Goal: Information Seeking & Learning: Understand process/instructions

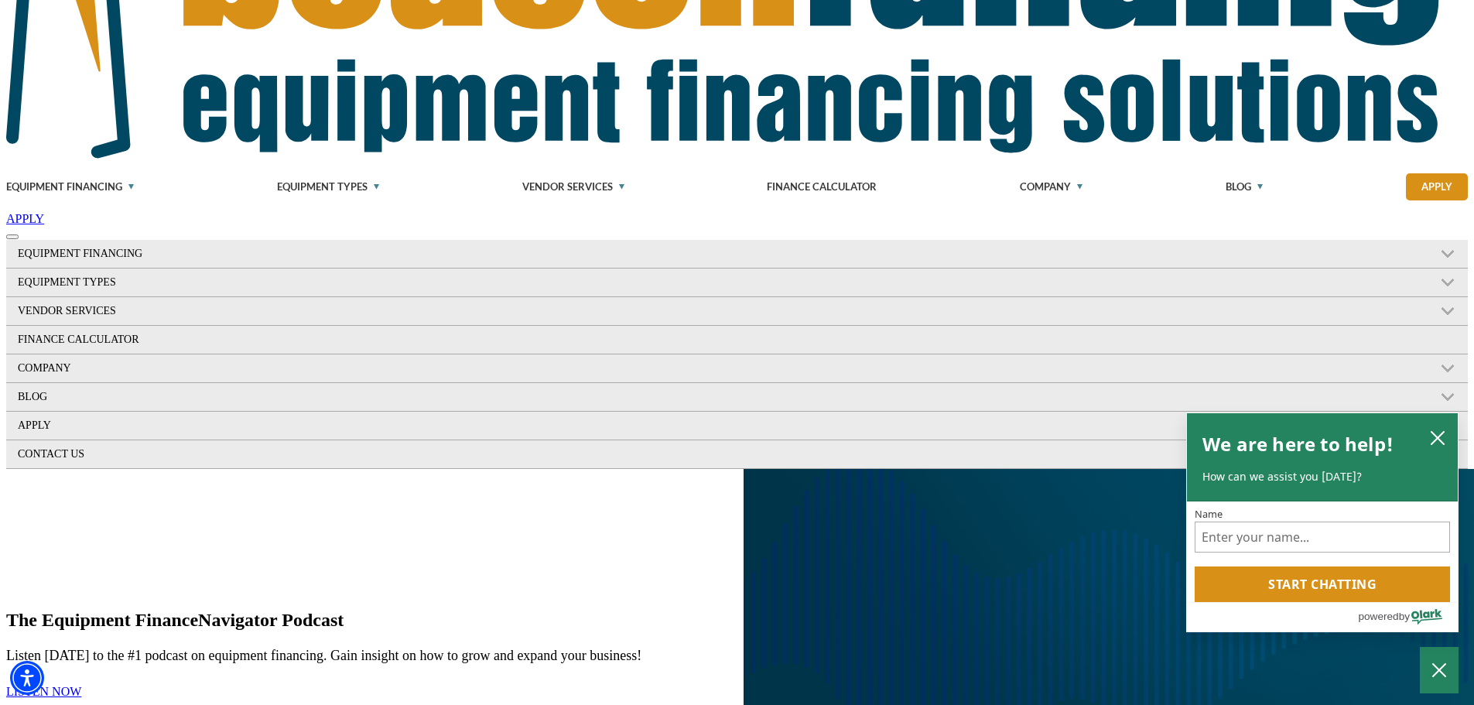
scroll to position [232, 0]
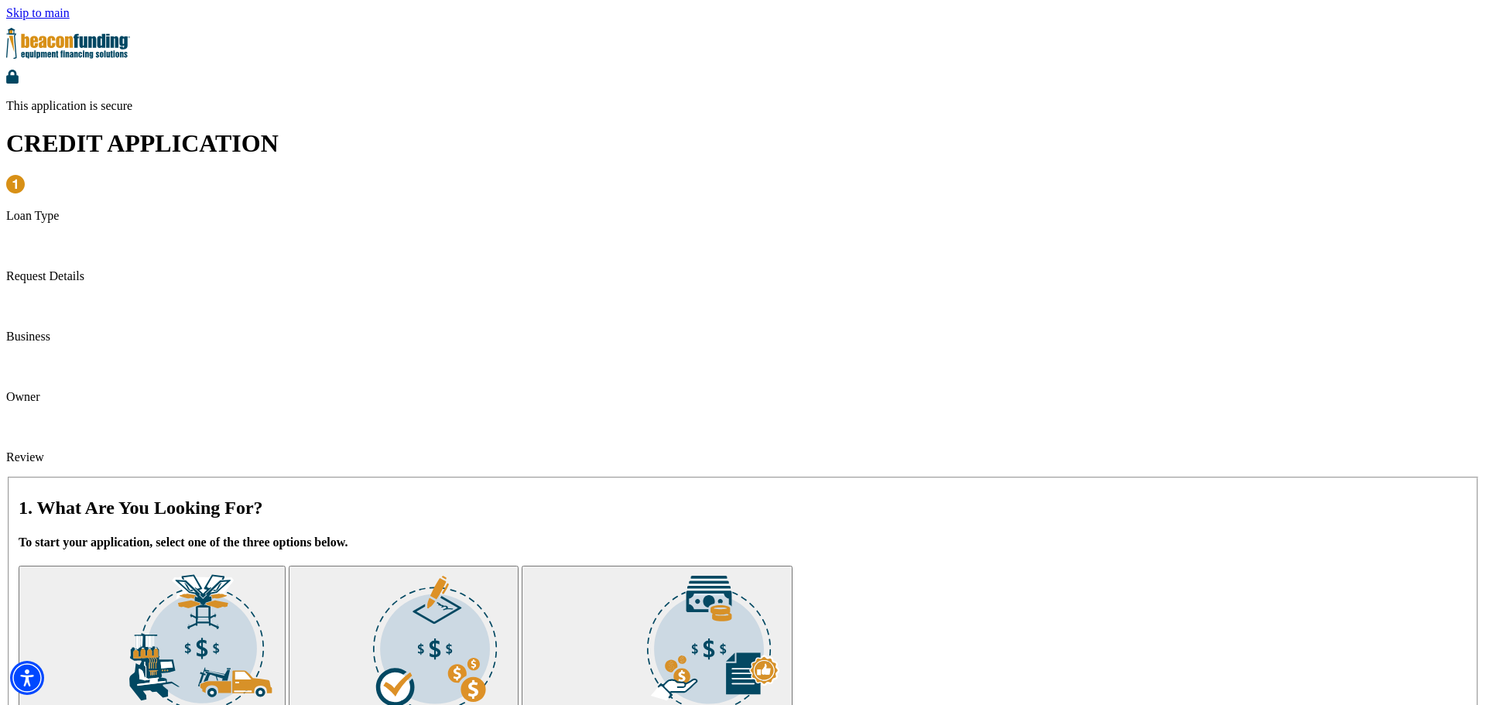
click at [279, 568] on img "submit" at bounding box center [202, 645] width 155 height 155
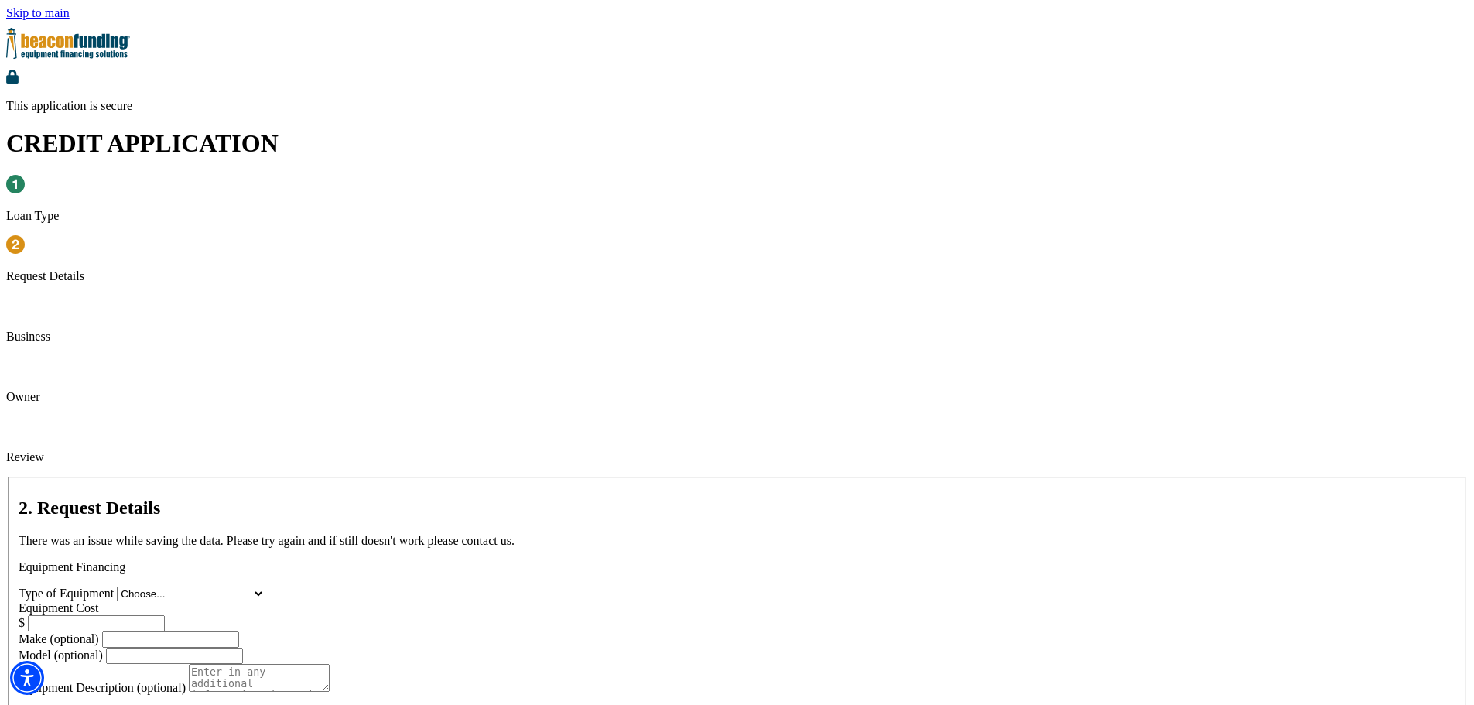
click at [130, 22] on img at bounding box center [68, 43] width 124 height 46
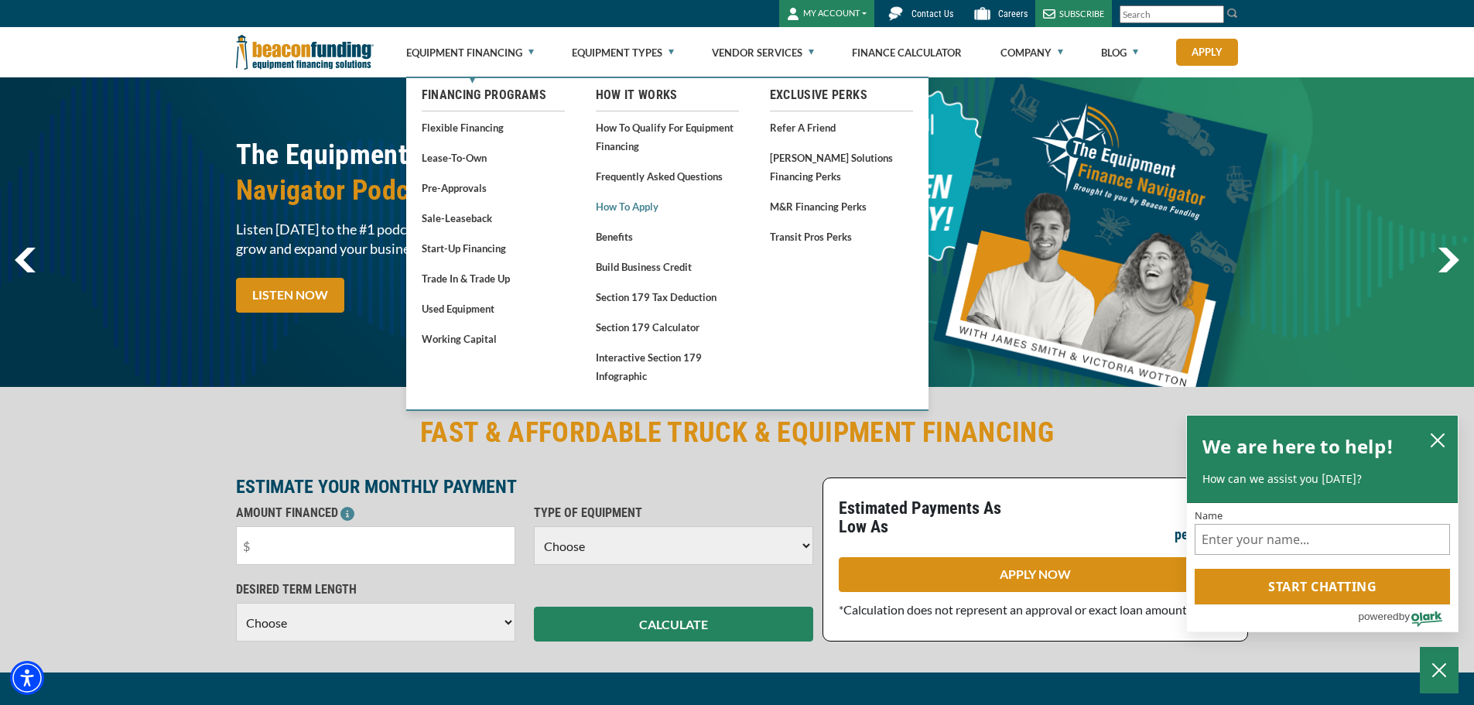
click at [634, 212] on link "How to Apply" at bounding box center [667, 206] width 143 height 19
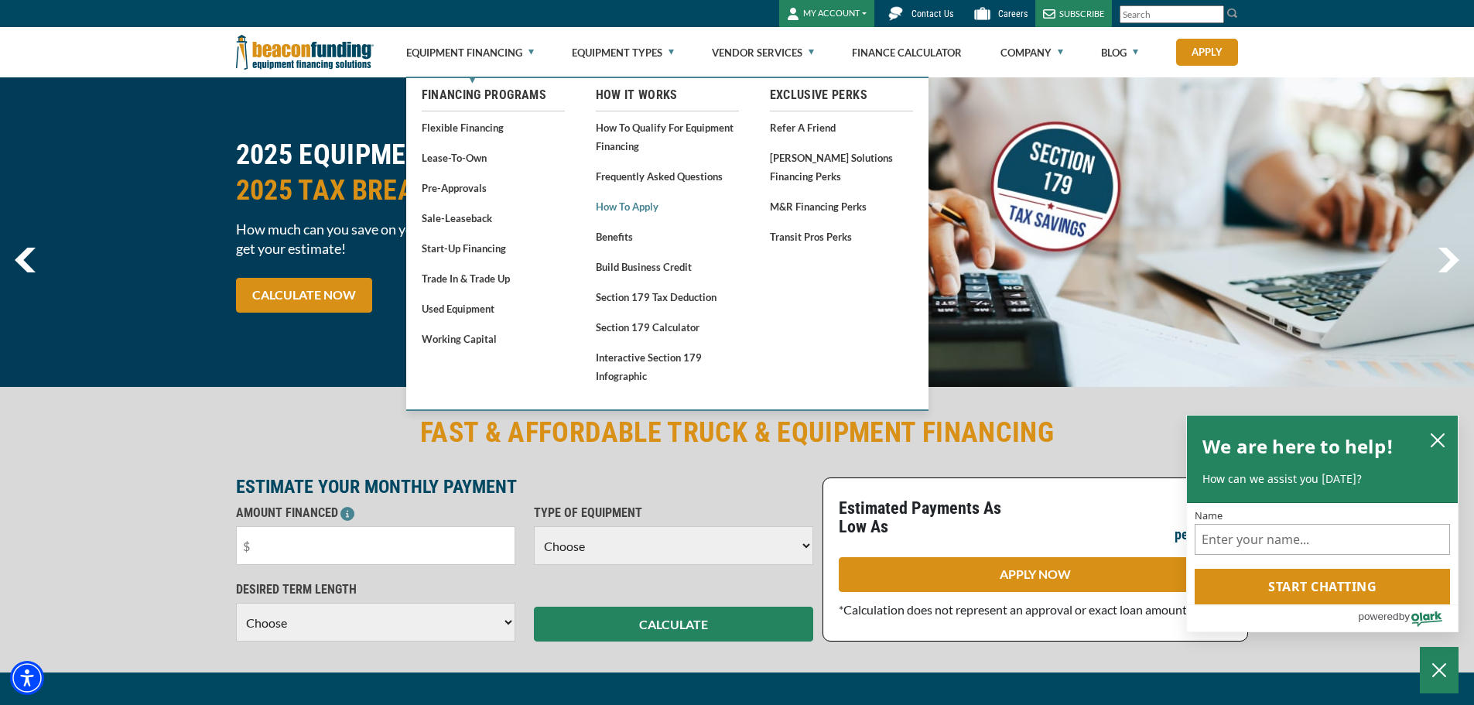
click at [650, 210] on link "How to Apply" at bounding box center [667, 206] width 143 height 19
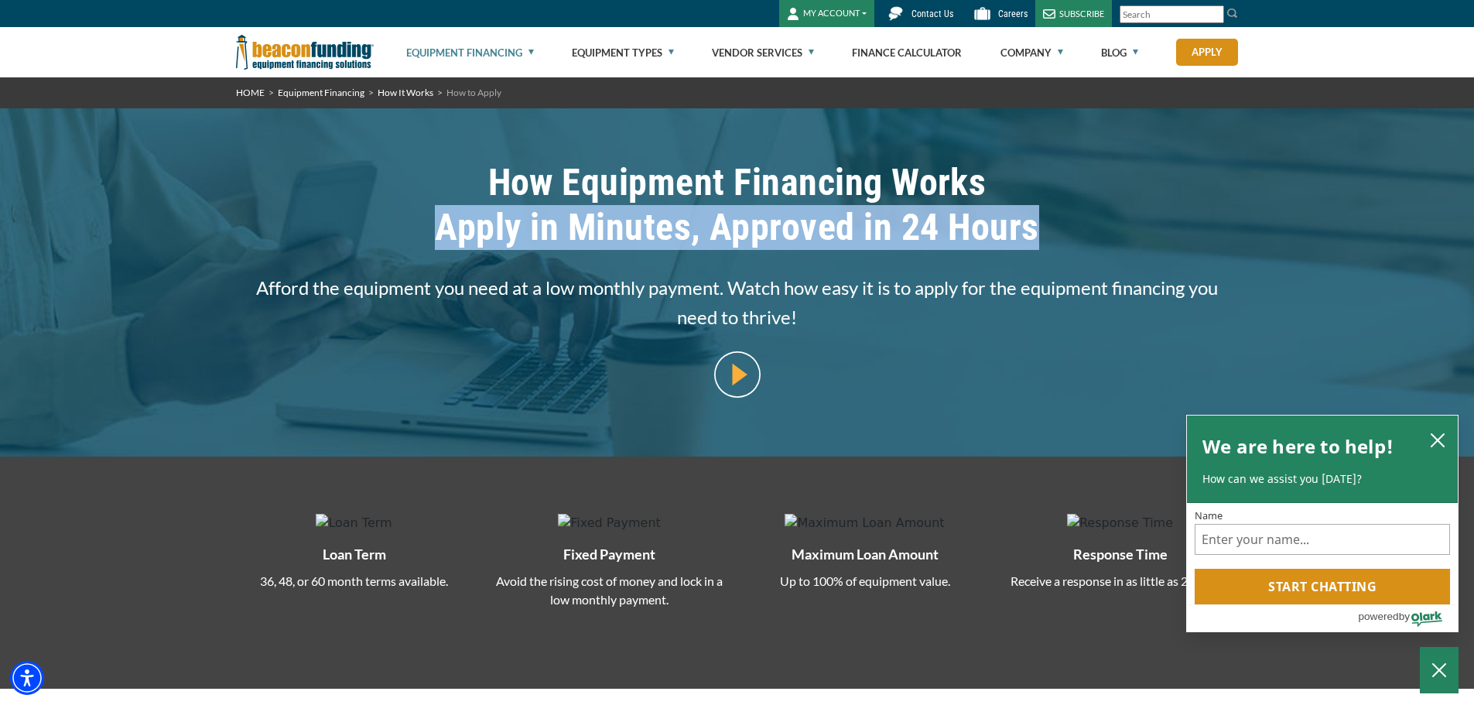
drag, startPoint x: 436, startPoint y: 224, endPoint x: 1040, endPoint y: 239, distance: 603.8
click at [1045, 240] on span "Apply in Minutes, Approved in 24 Hours" at bounding box center [737, 227] width 1003 height 45
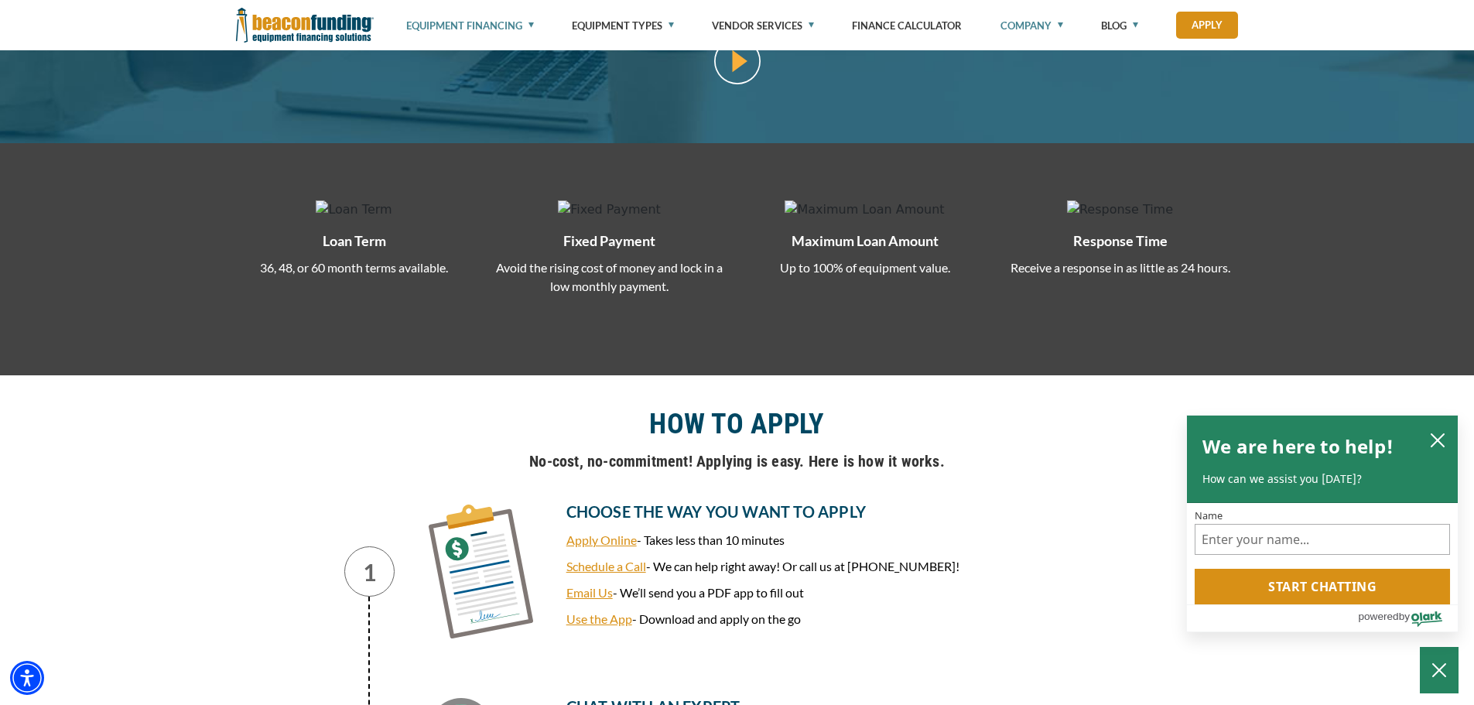
scroll to position [310, 0]
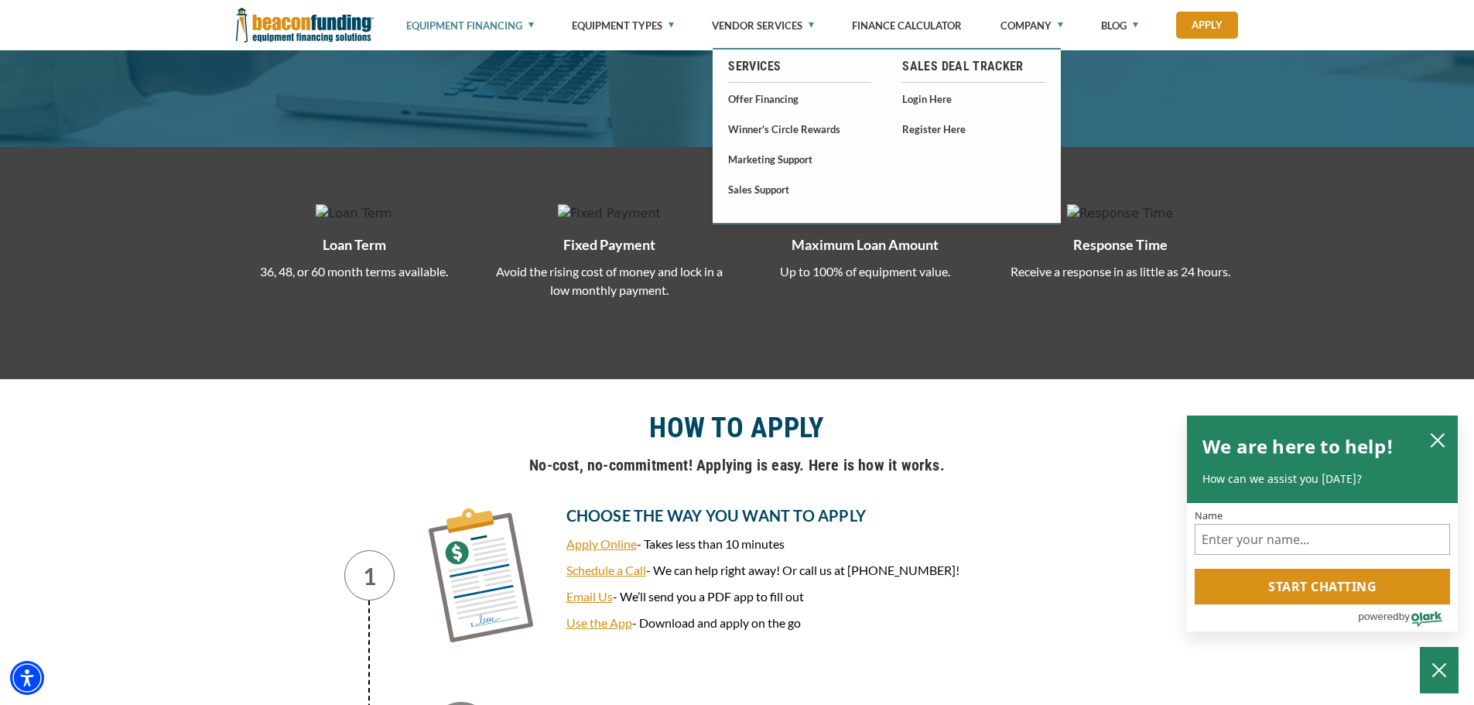
click at [329, 19] on img at bounding box center [305, 25] width 138 height 50
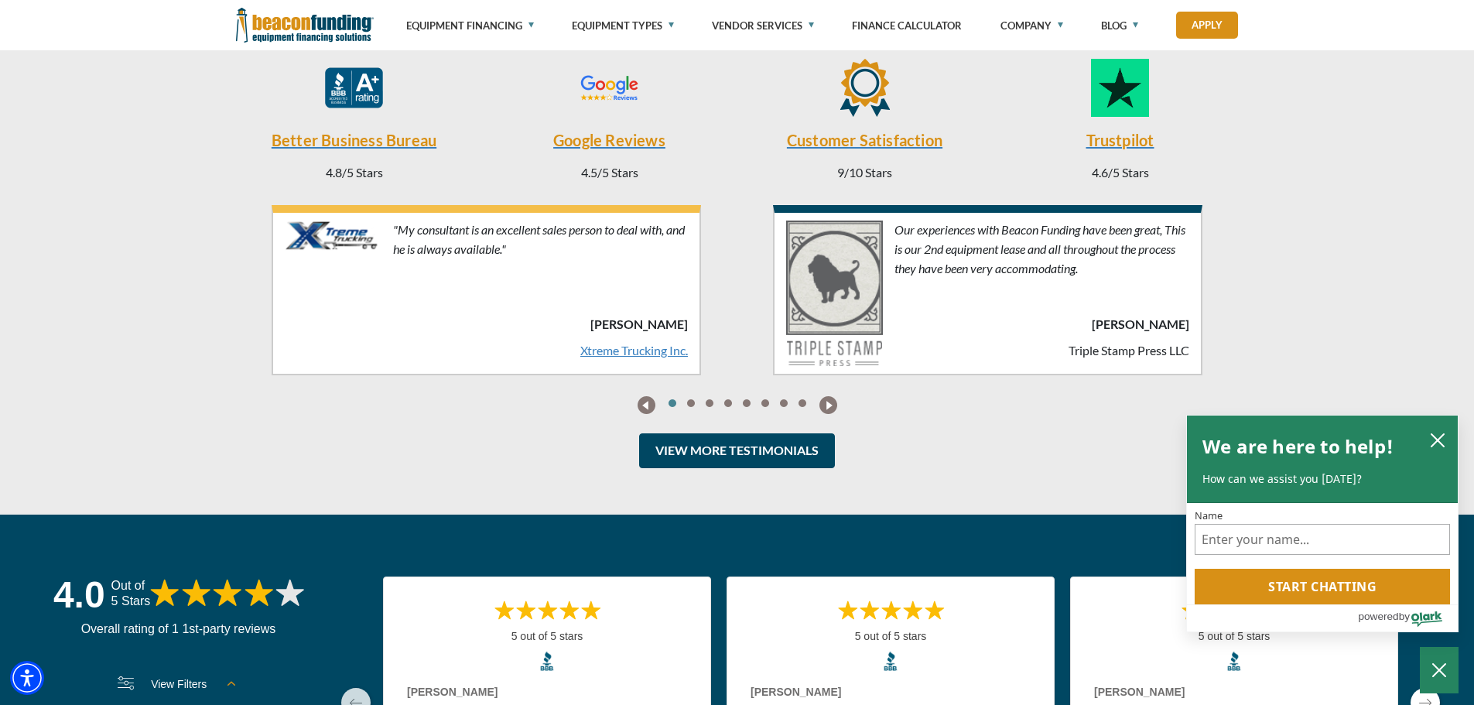
scroll to position [3715, 0]
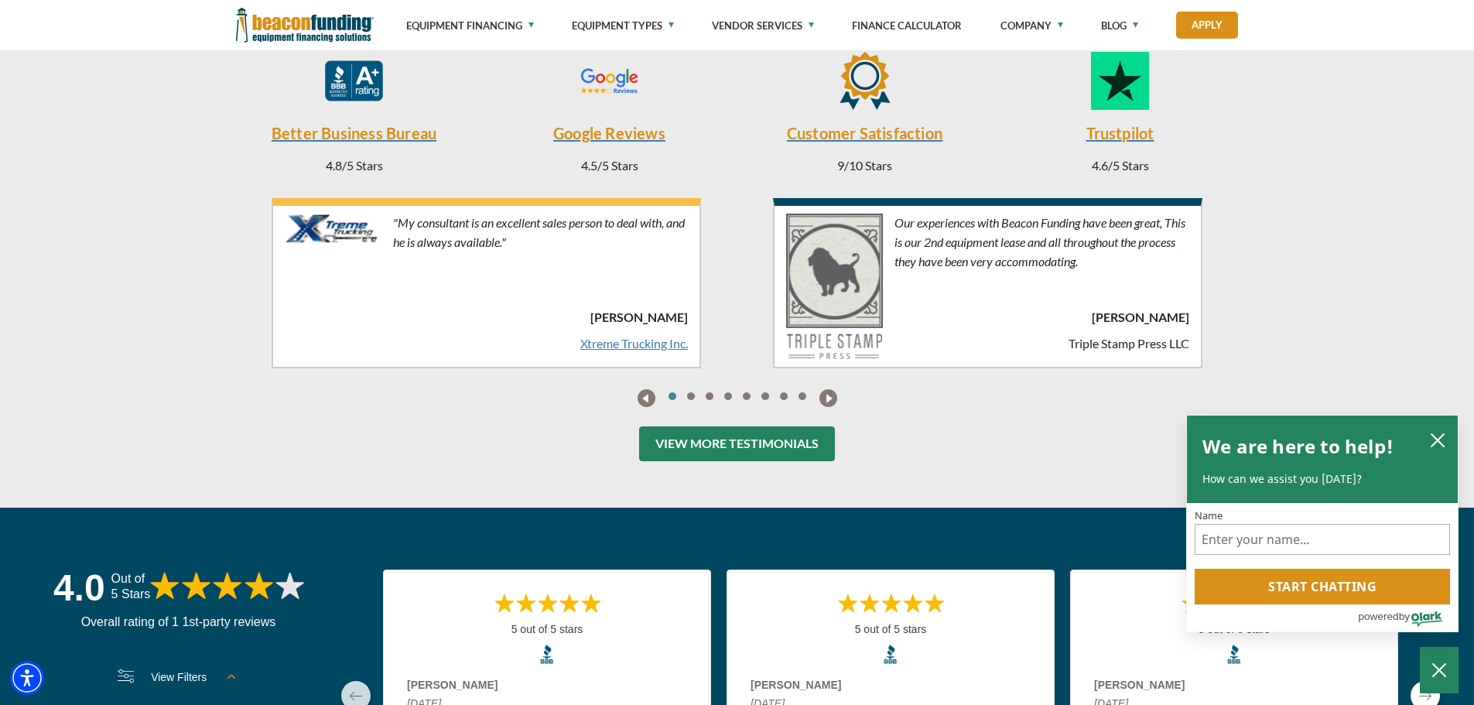
click at [748, 447] on link "View More Testimonials" at bounding box center [737, 443] width 196 height 35
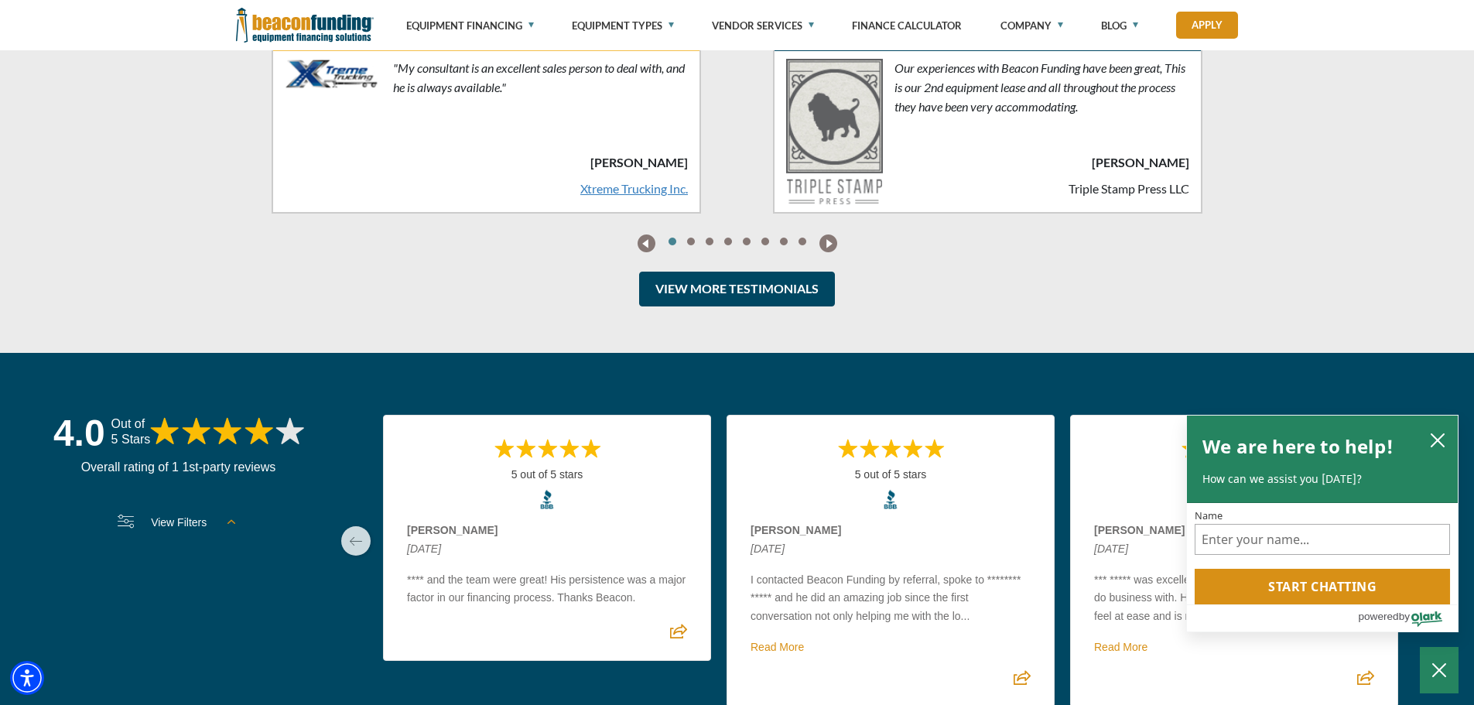
scroll to position [3893, 0]
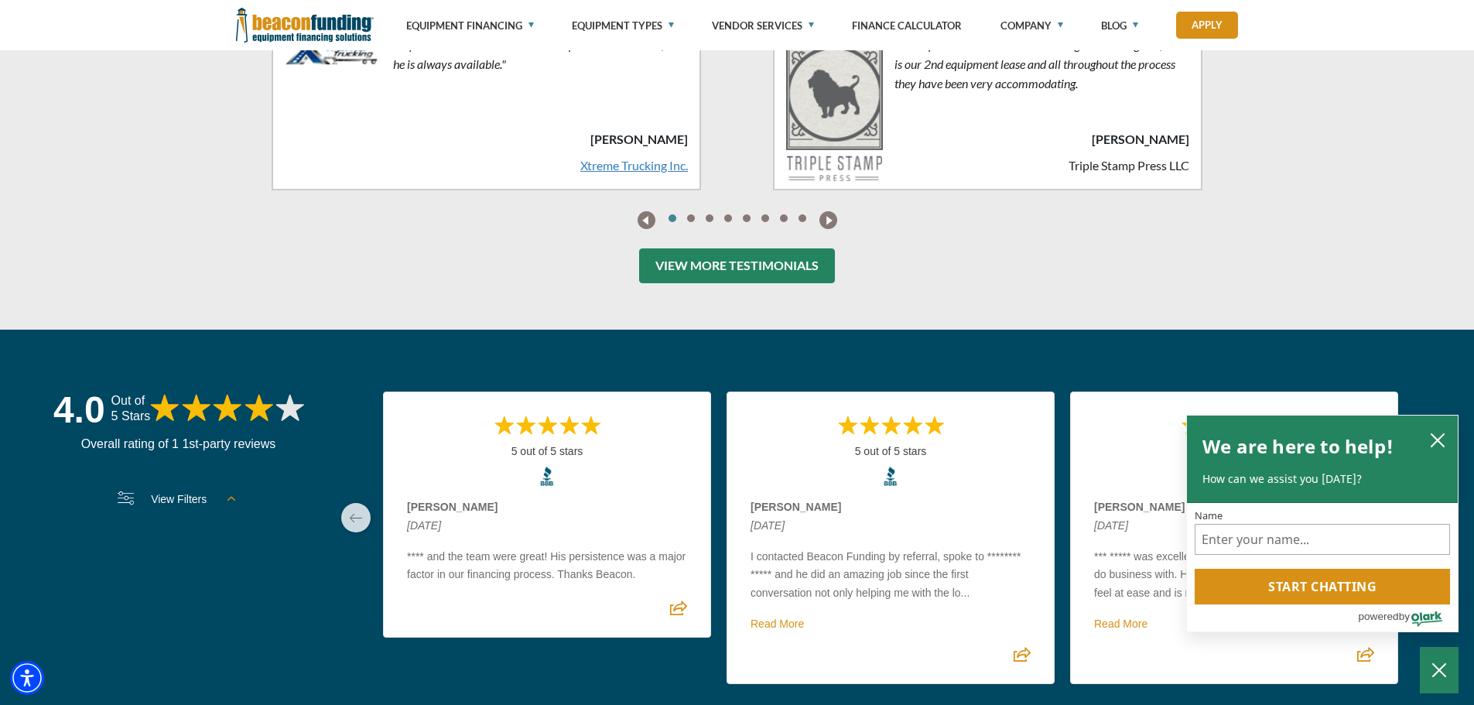
click at [747, 272] on link "View More Testimonials" at bounding box center [737, 265] width 196 height 35
